Goal: Navigation & Orientation: Find specific page/section

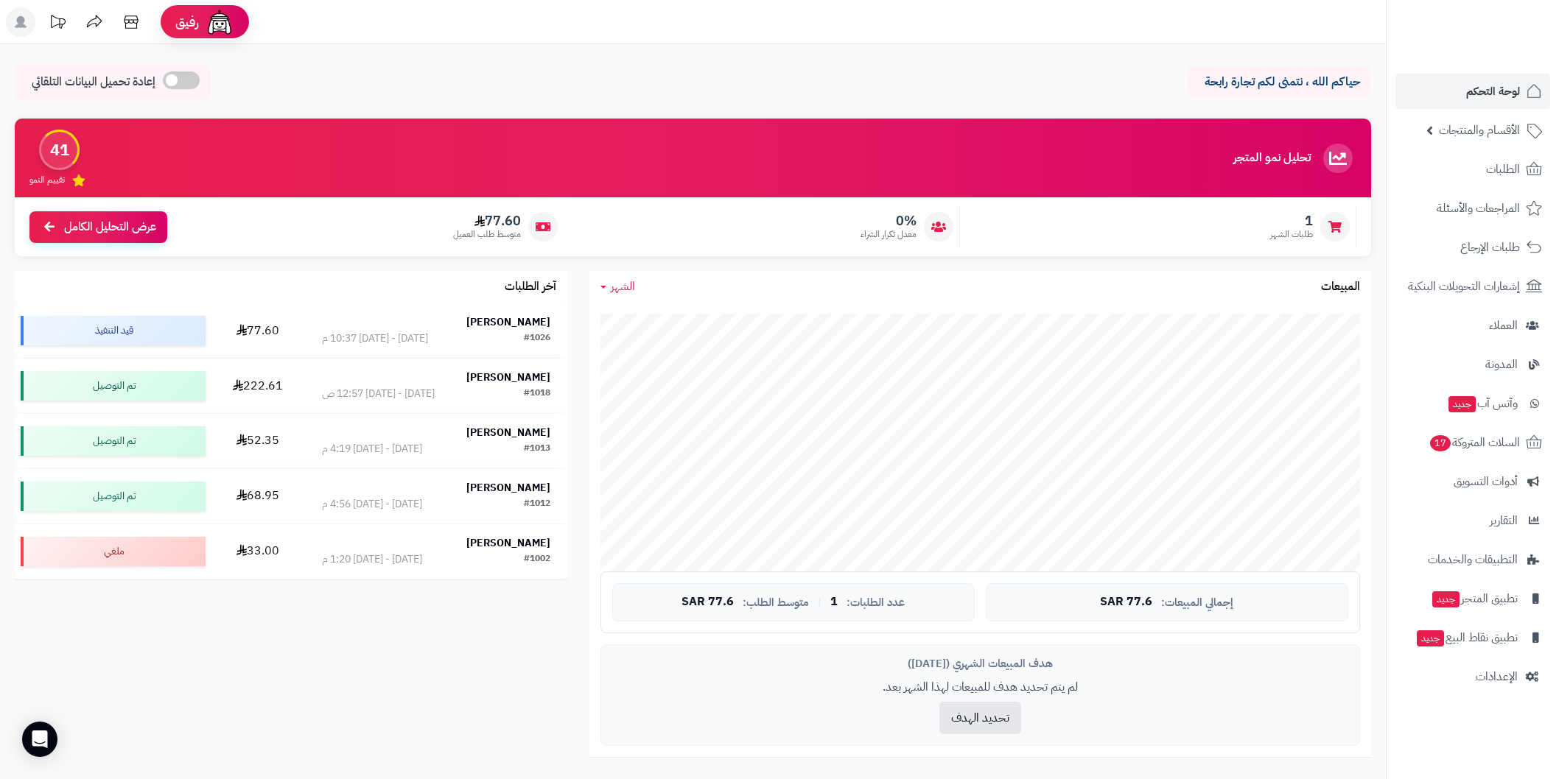
scroll to position [491, 0]
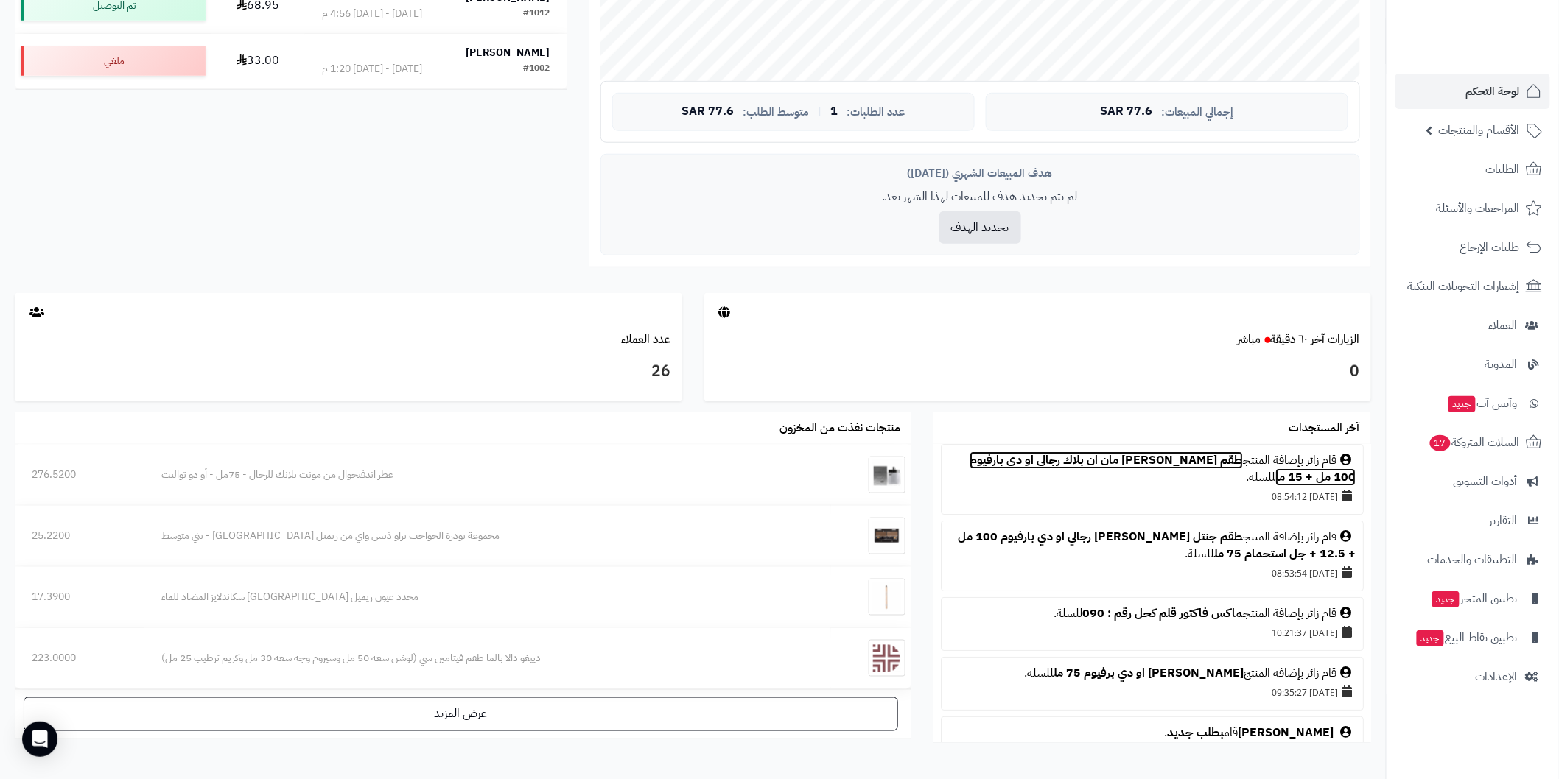
click at [1148, 457] on link "طقم بولغاري مان ان بلاك رجالي او دي بارفيوم 100 مل + 15 مل" at bounding box center [1162, 469] width 386 height 35
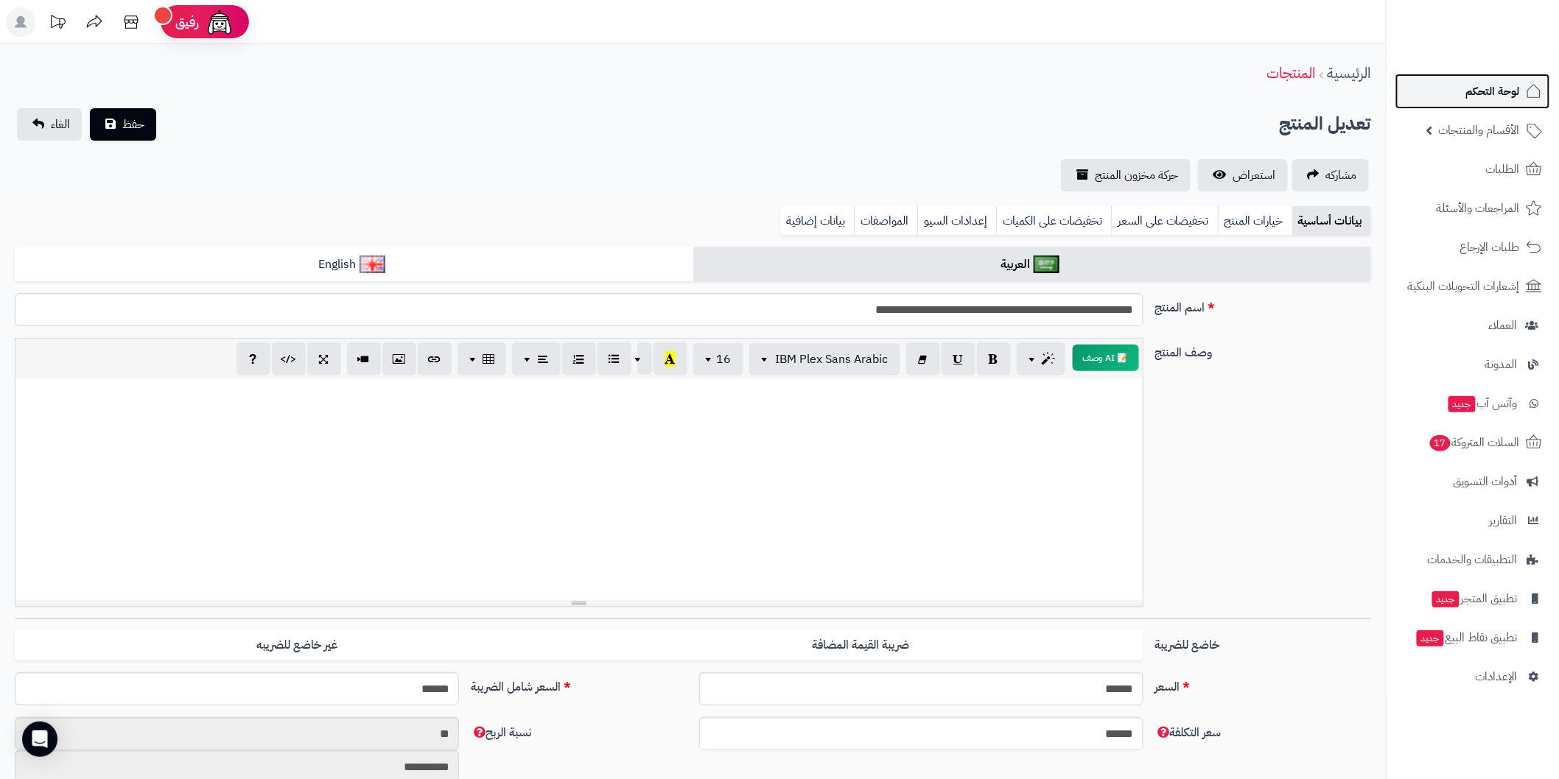
click at [1472, 90] on span "لوحة التحكم" at bounding box center [1493, 91] width 54 height 21
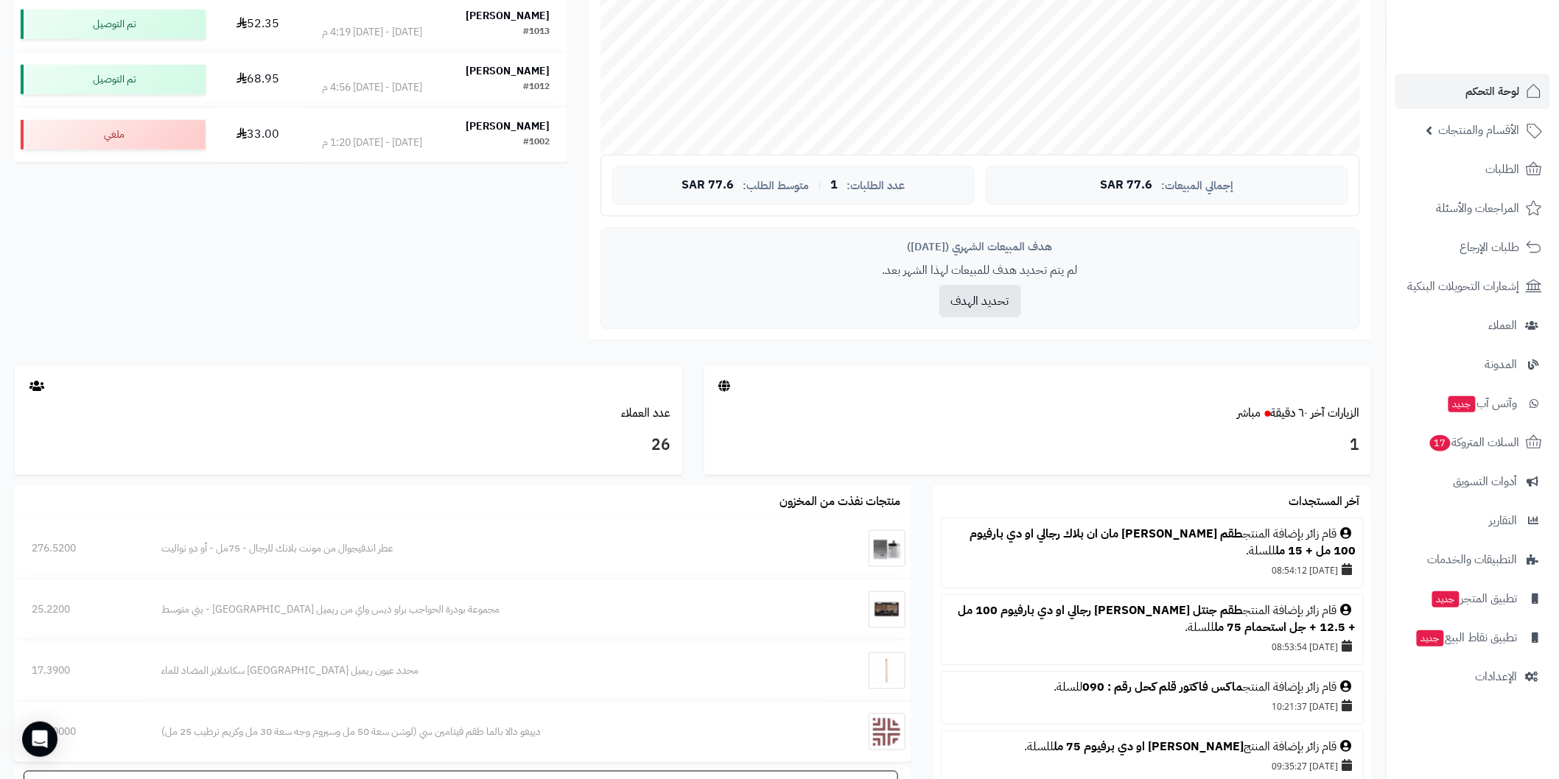
scroll to position [245, 0]
